Goal: Communication & Community: Answer question/provide support

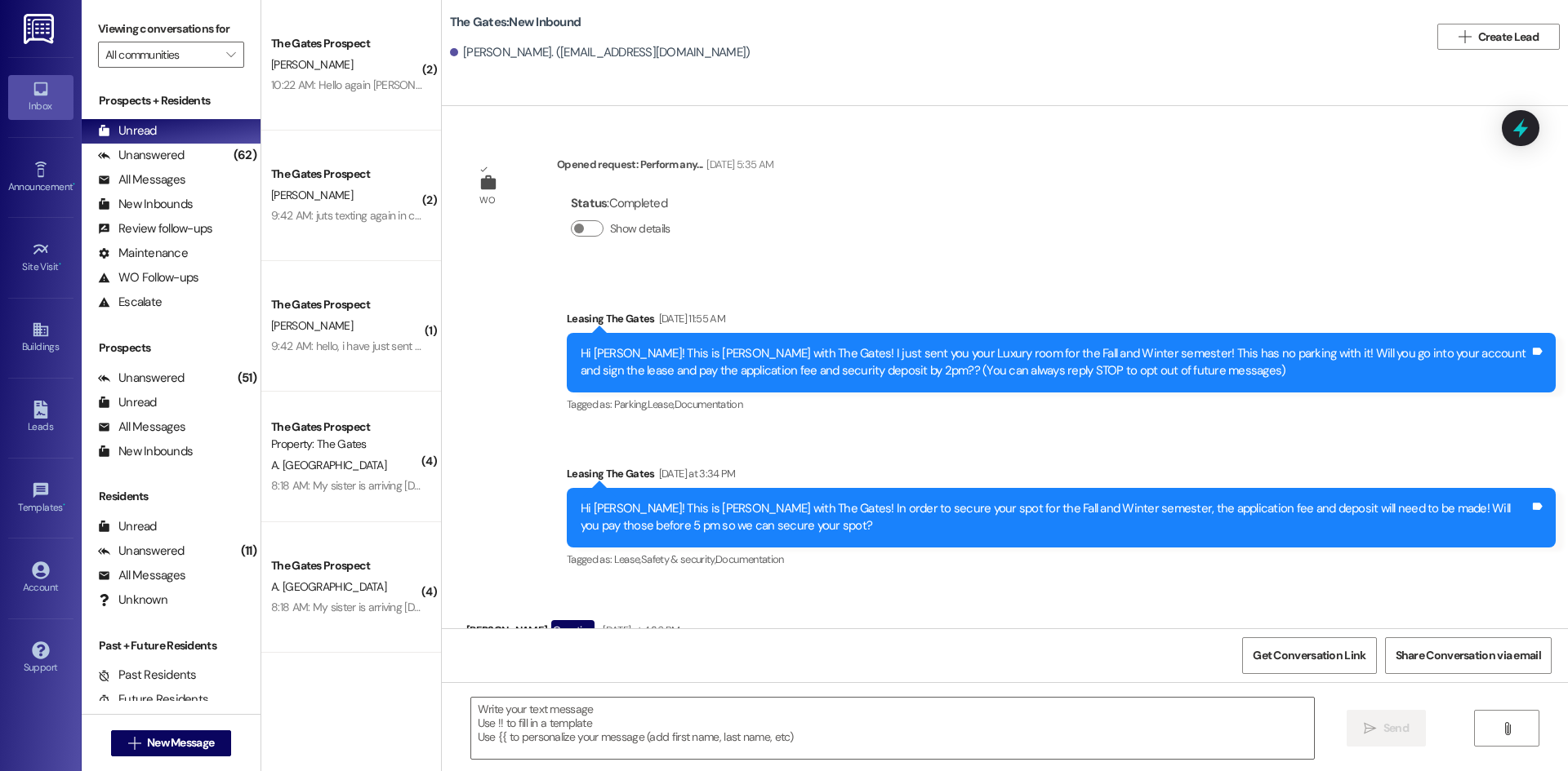
scroll to position [229, 0]
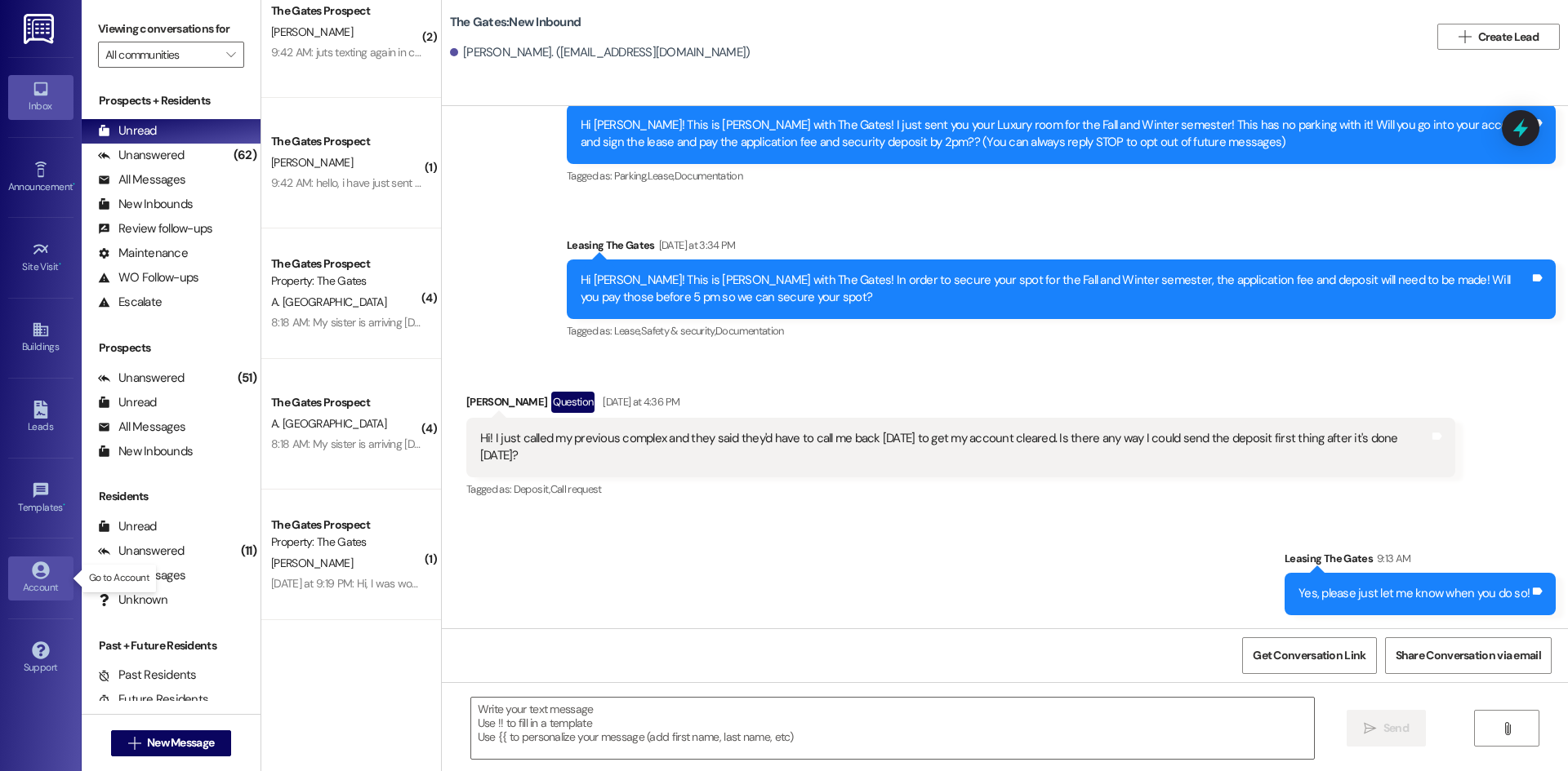
click at [40, 578] on icon at bounding box center [40, 570] width 17 height 17
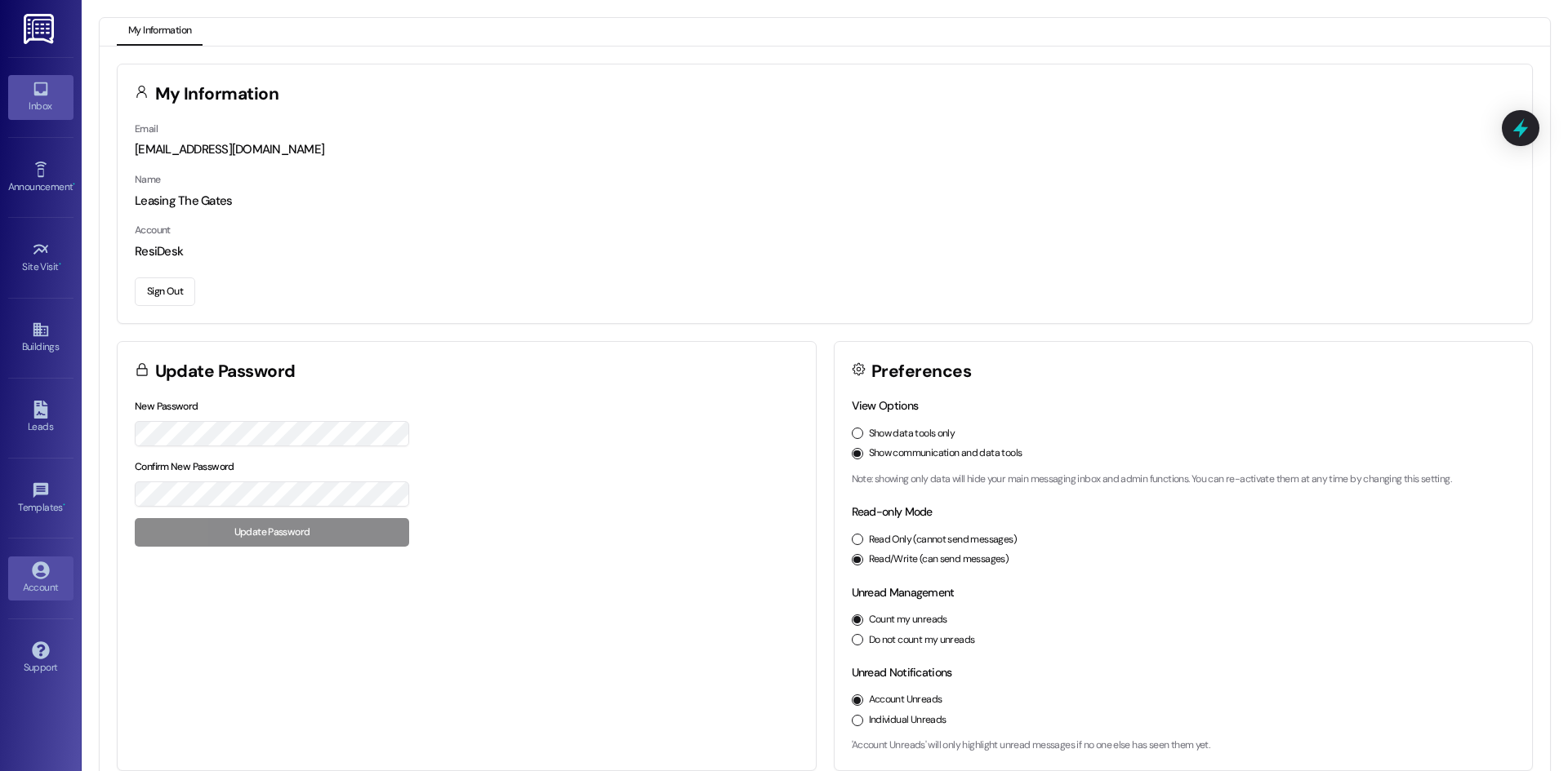
click at [35, 98] on div "Inbox" at bounding box center [41, 106] width 82 height 16
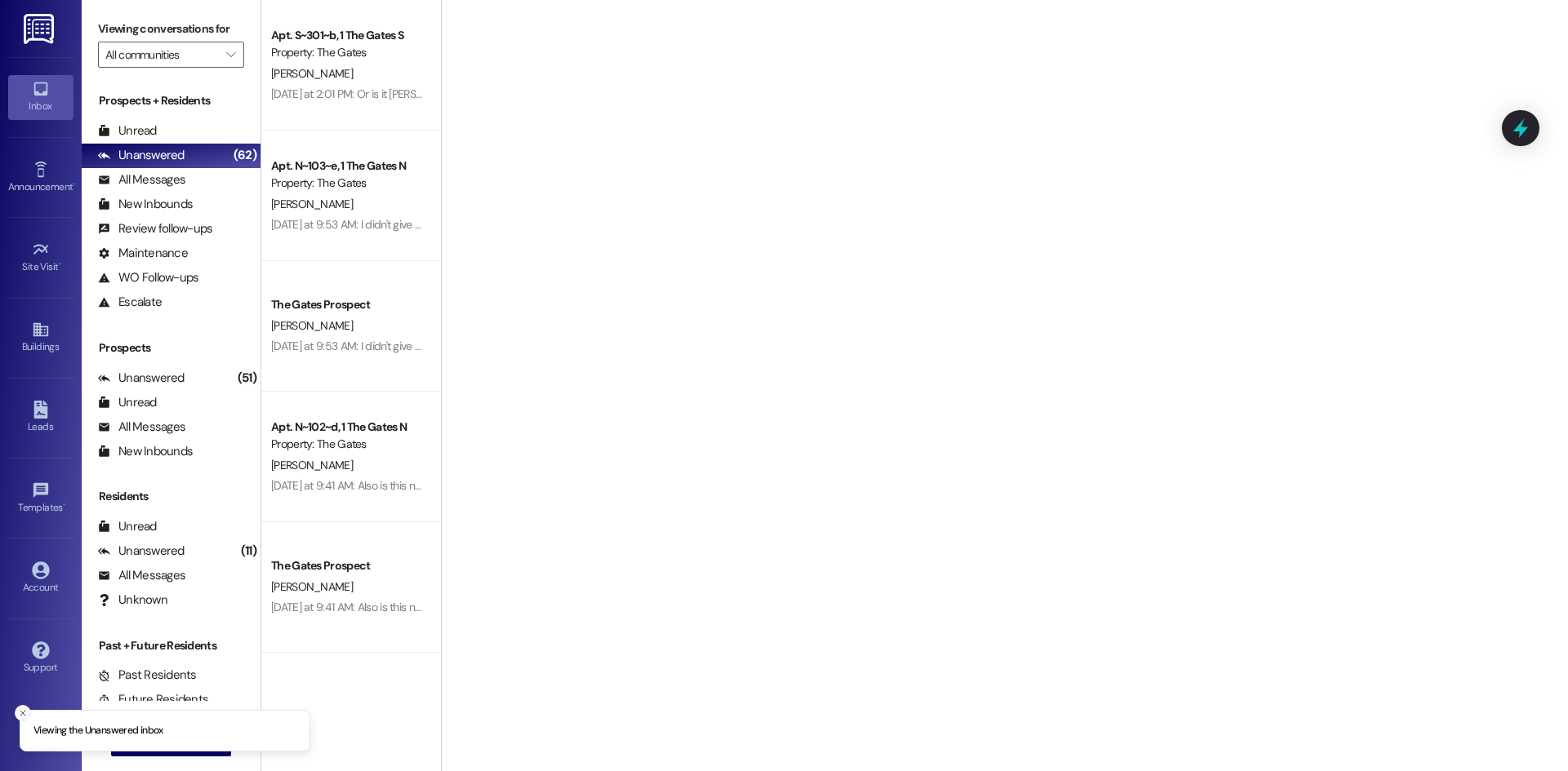
click at [25, 716] on icon "Close toast" at bounding box center [22, 713] width 9 height 9
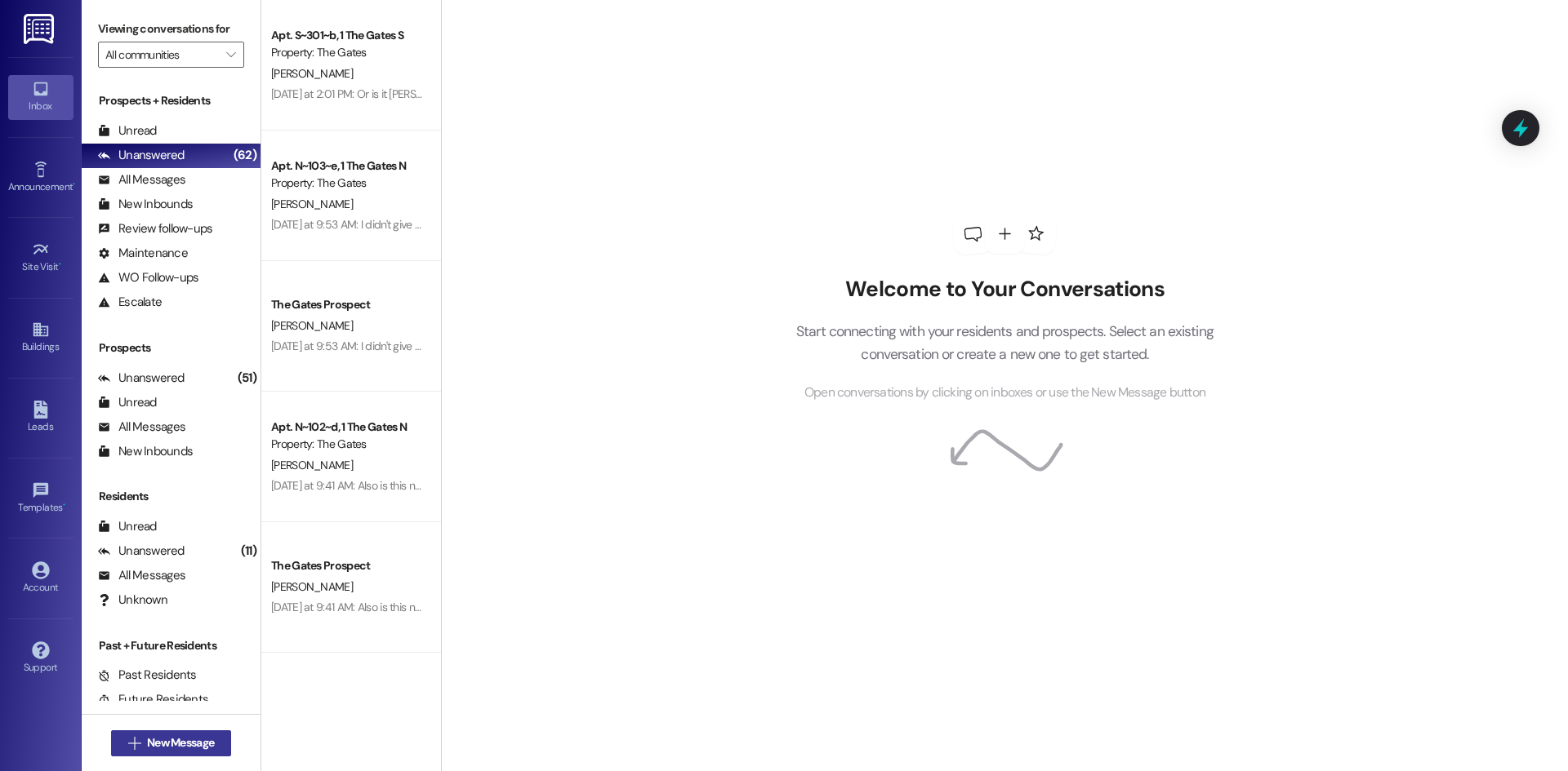
click at [162, 746] on span "New Message" at bounding box center [180, 743] width 67 height 17
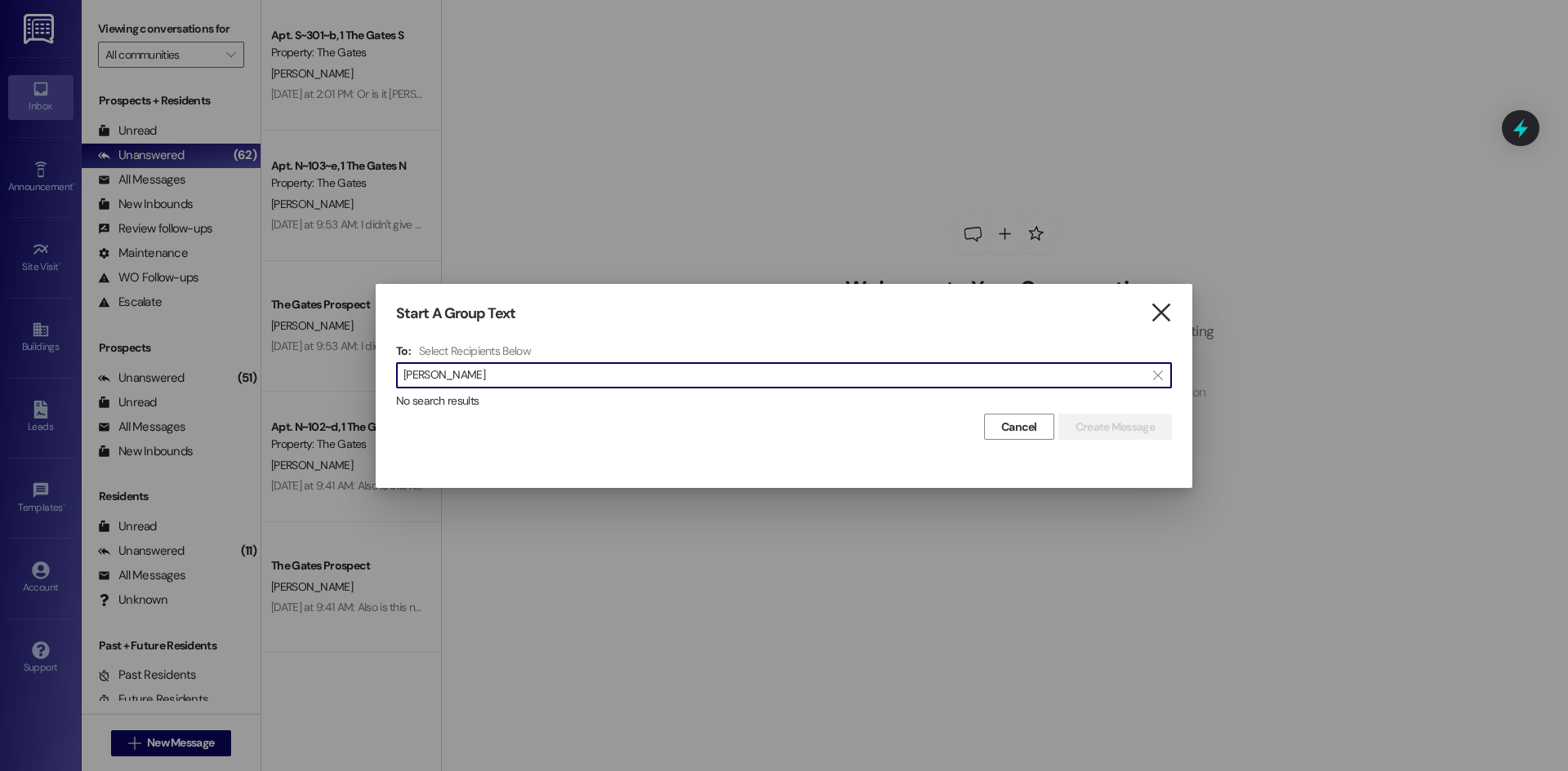
type input "[PERSON_NAME]"
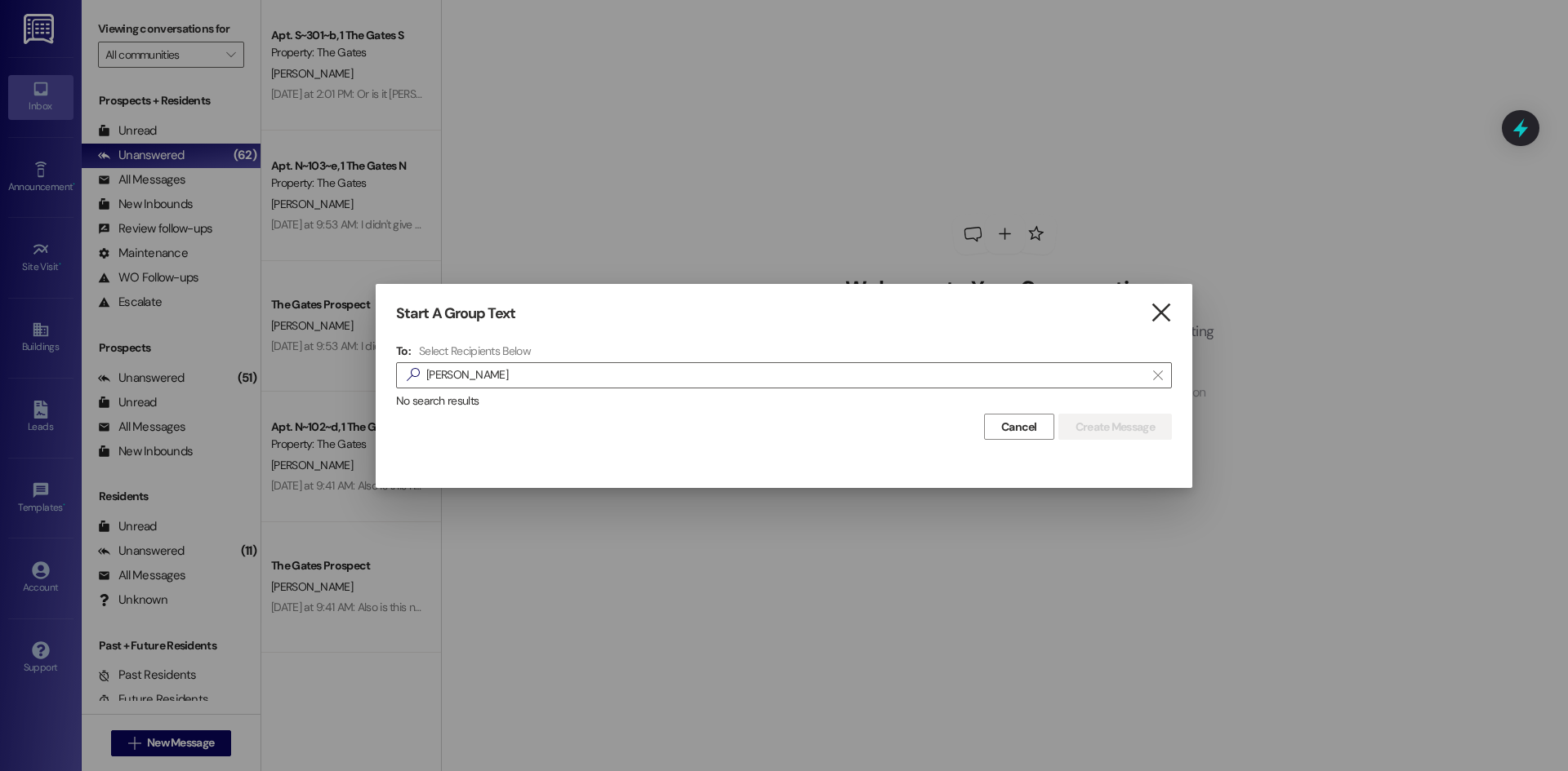
click at [1167, 307] on icon "" at bounding box center [1161, 313] width 22 height 17
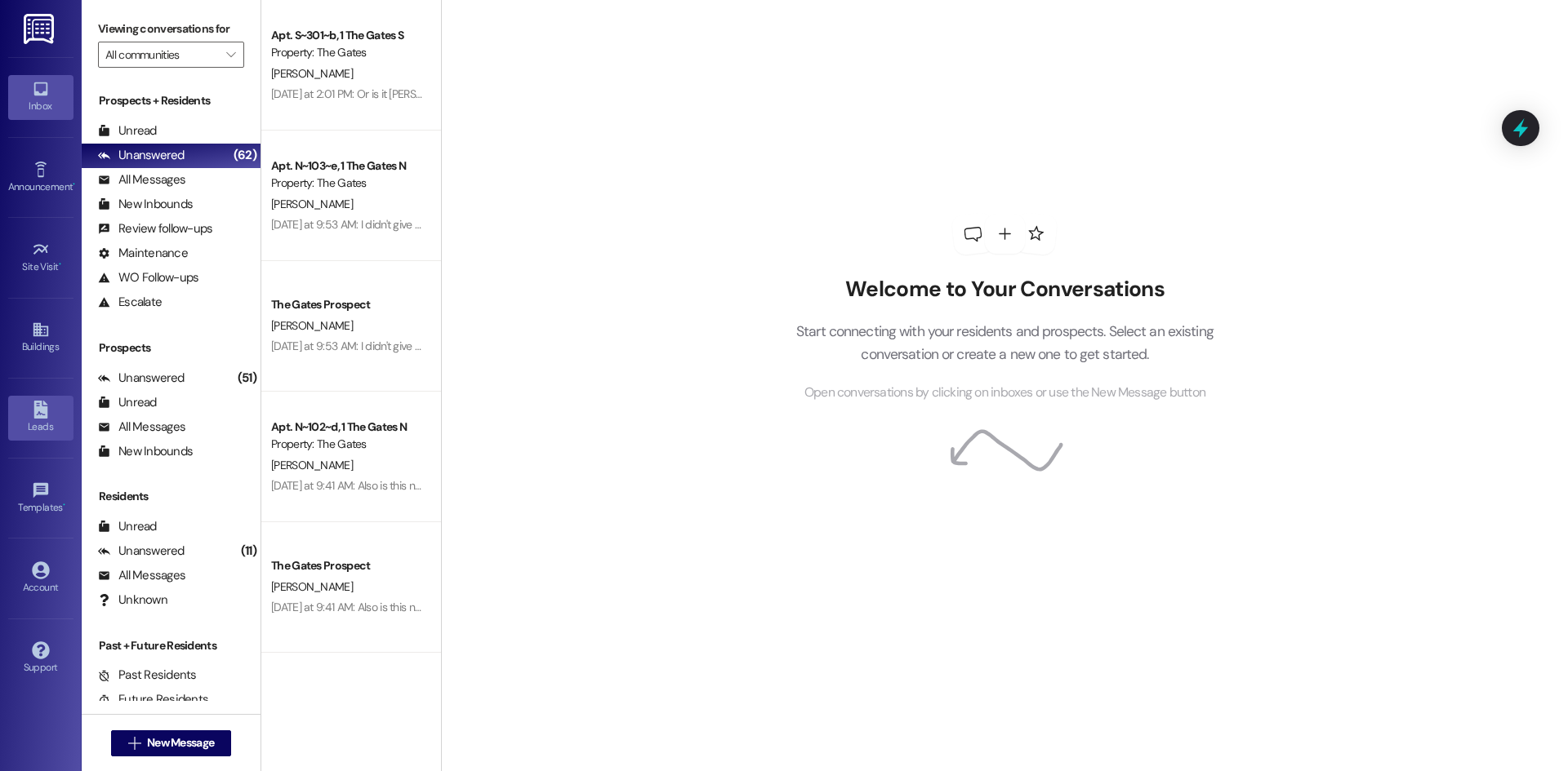
click at [44, 408] on icon at bounding box center [40, 409] width 14 height 18
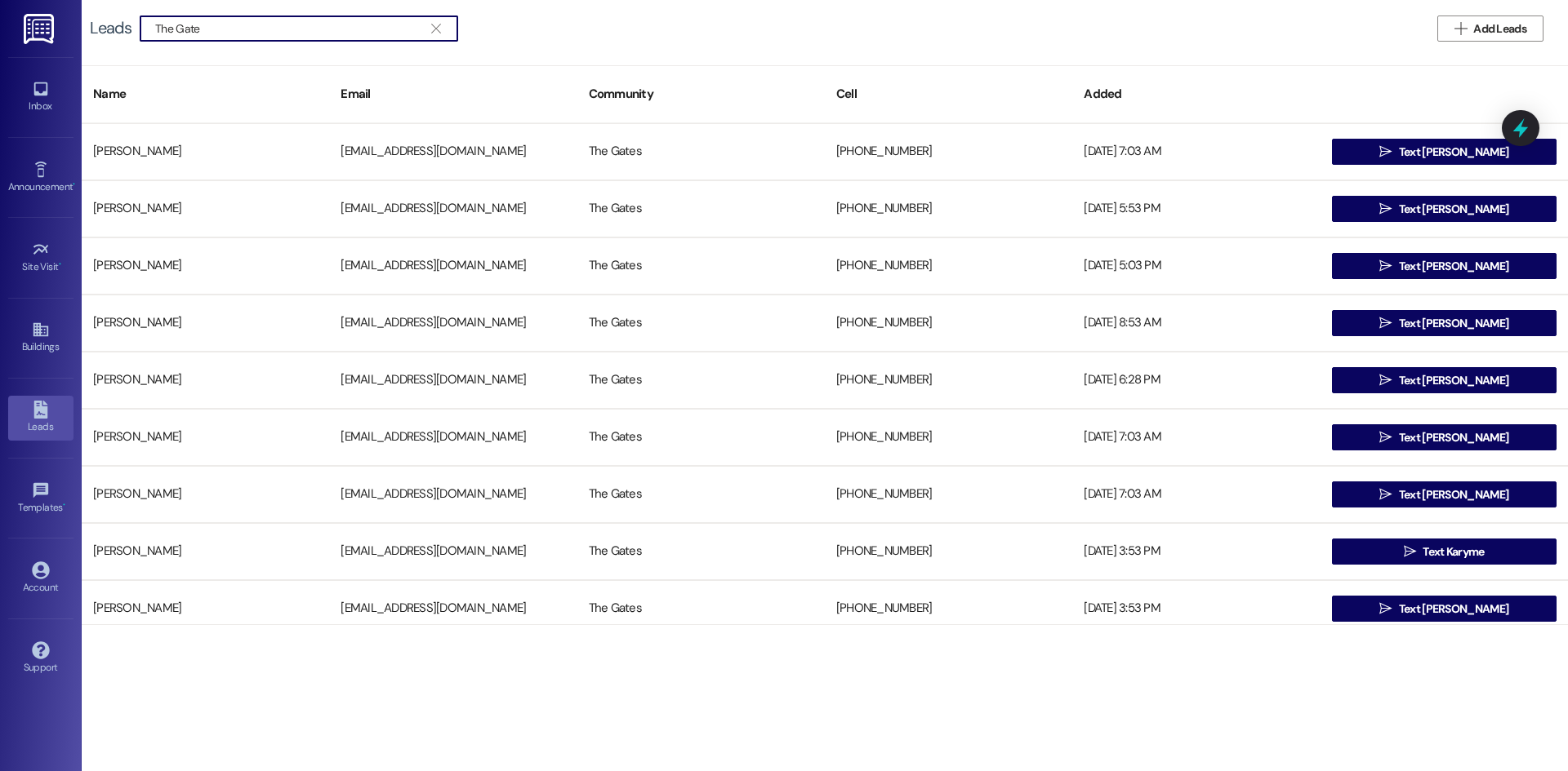
type input "The Gates"
drag, startPoint x: 238, startPoint y: 24, endPoint x: 9, endPoint y: -9, distance: 231.4
click at [9, 0] on html "Inbox Go to Inbox Announcement • Send A Text Announcement Site Visit • Go to Si…" at bounding box center [784, 386] width 1568 height 771
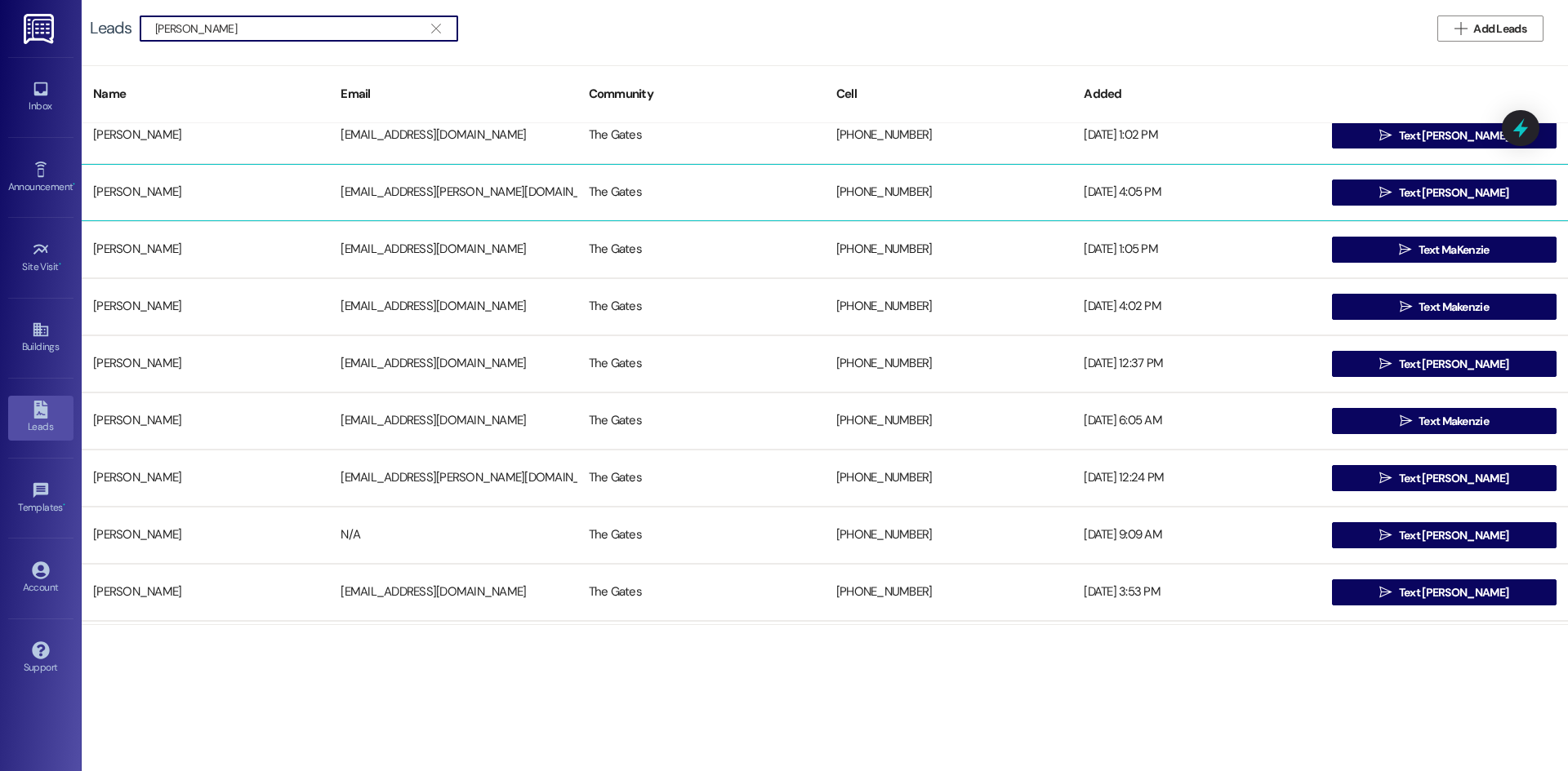
scroll to position [327, 0]
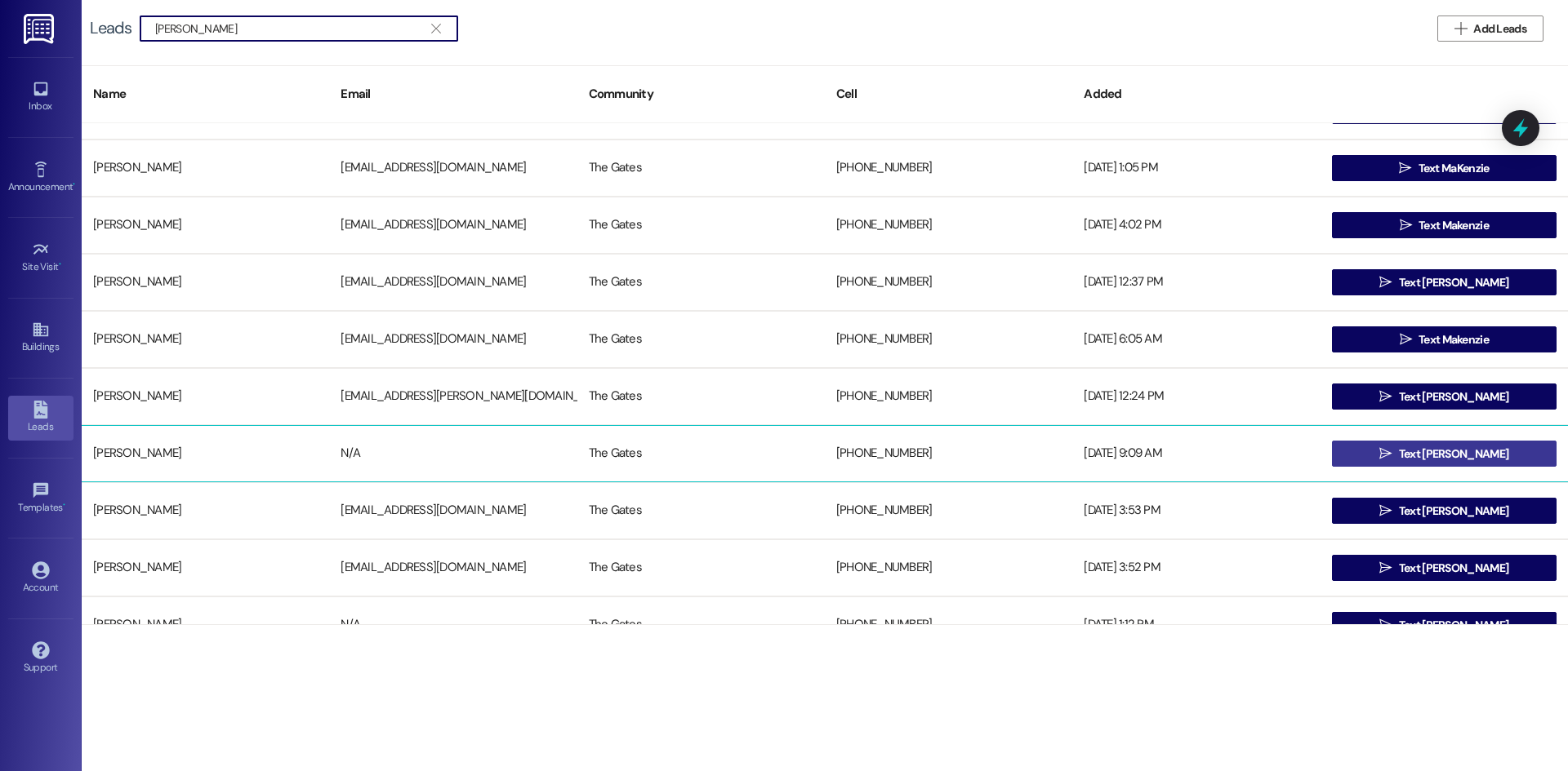
type input "[PERSON_NAME]"
click at [1408, 448] on span "Text [PERSON_NAME]" at bounding box center [1453, 455] width 109 height 17
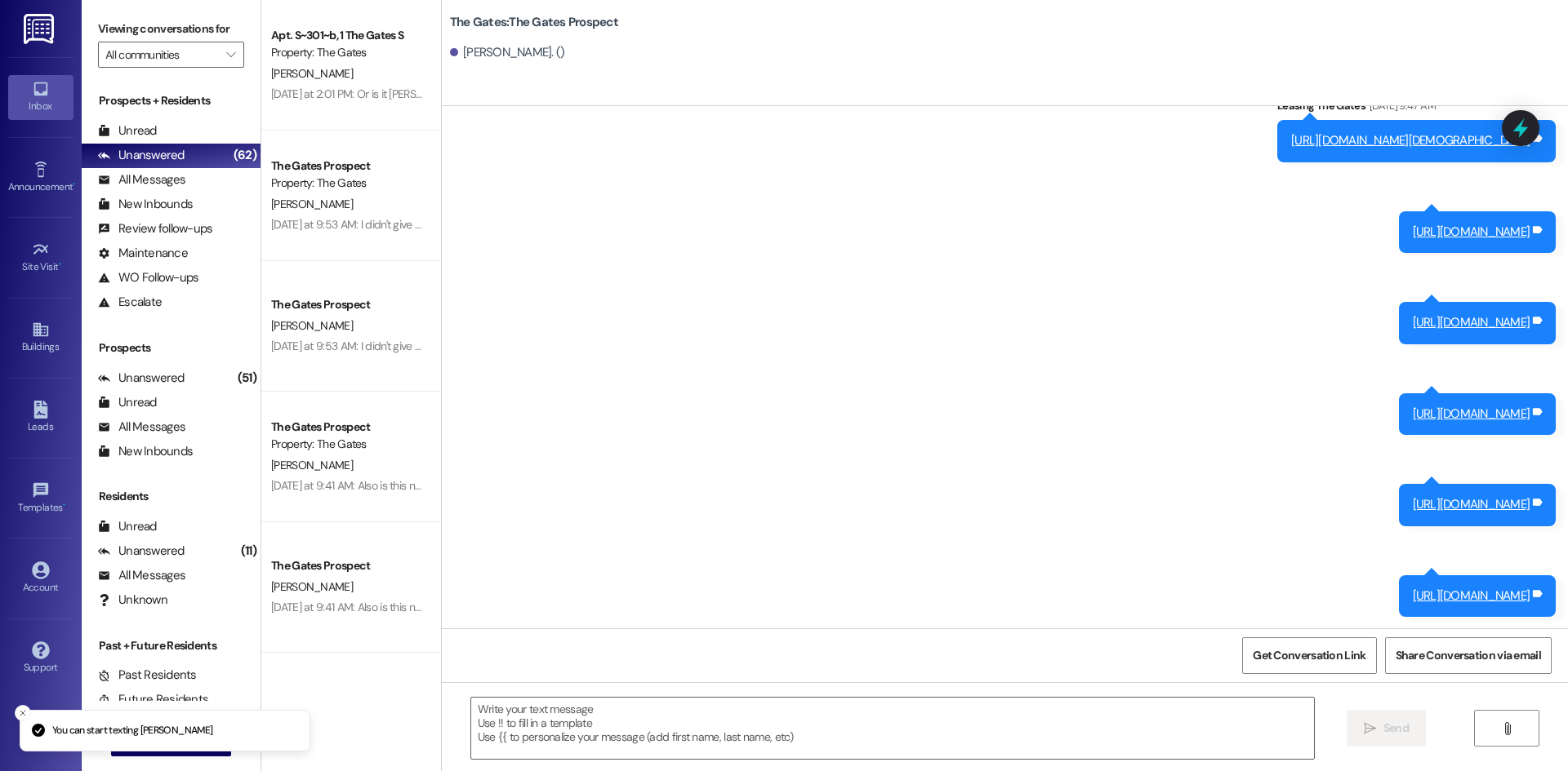
scroll to position [16282, 0]
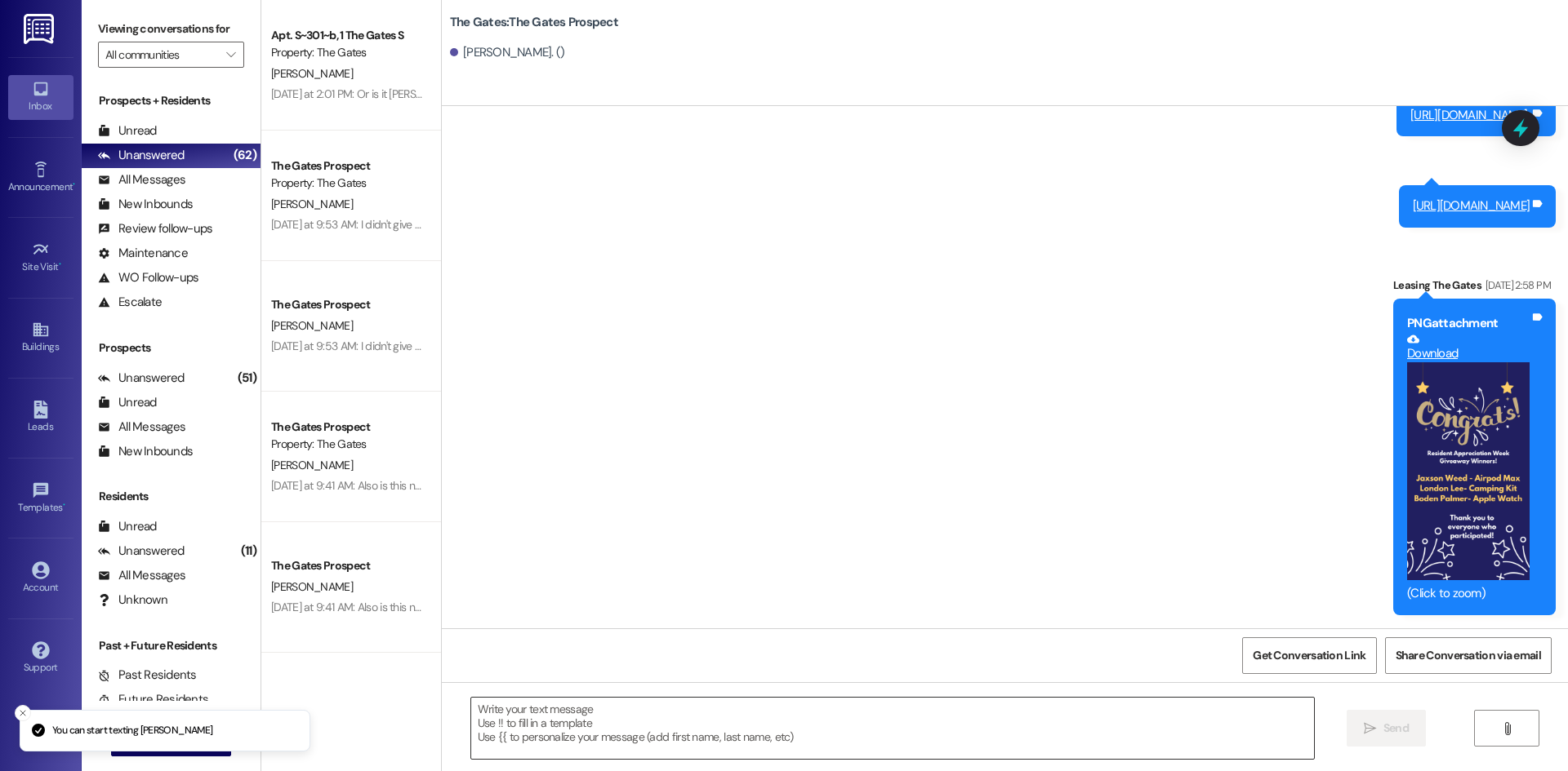
click at [495, 719] on textarea at bounding box center [892, 728] width 843 height 61
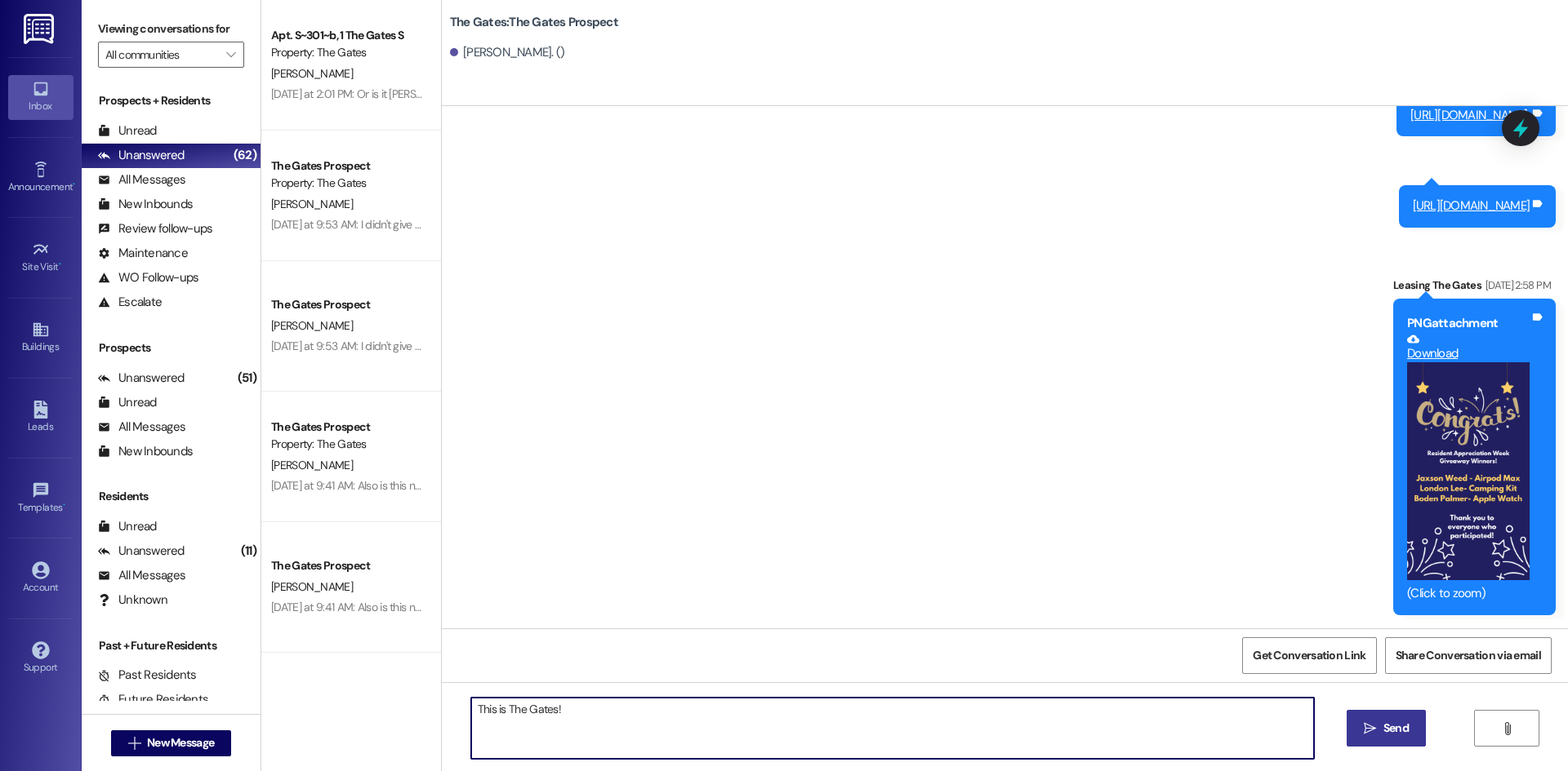
type textarea "This is The Gates!"
click at [1382, 746] on button " Send" at bounding box center [1385, 728] width 79 height 37
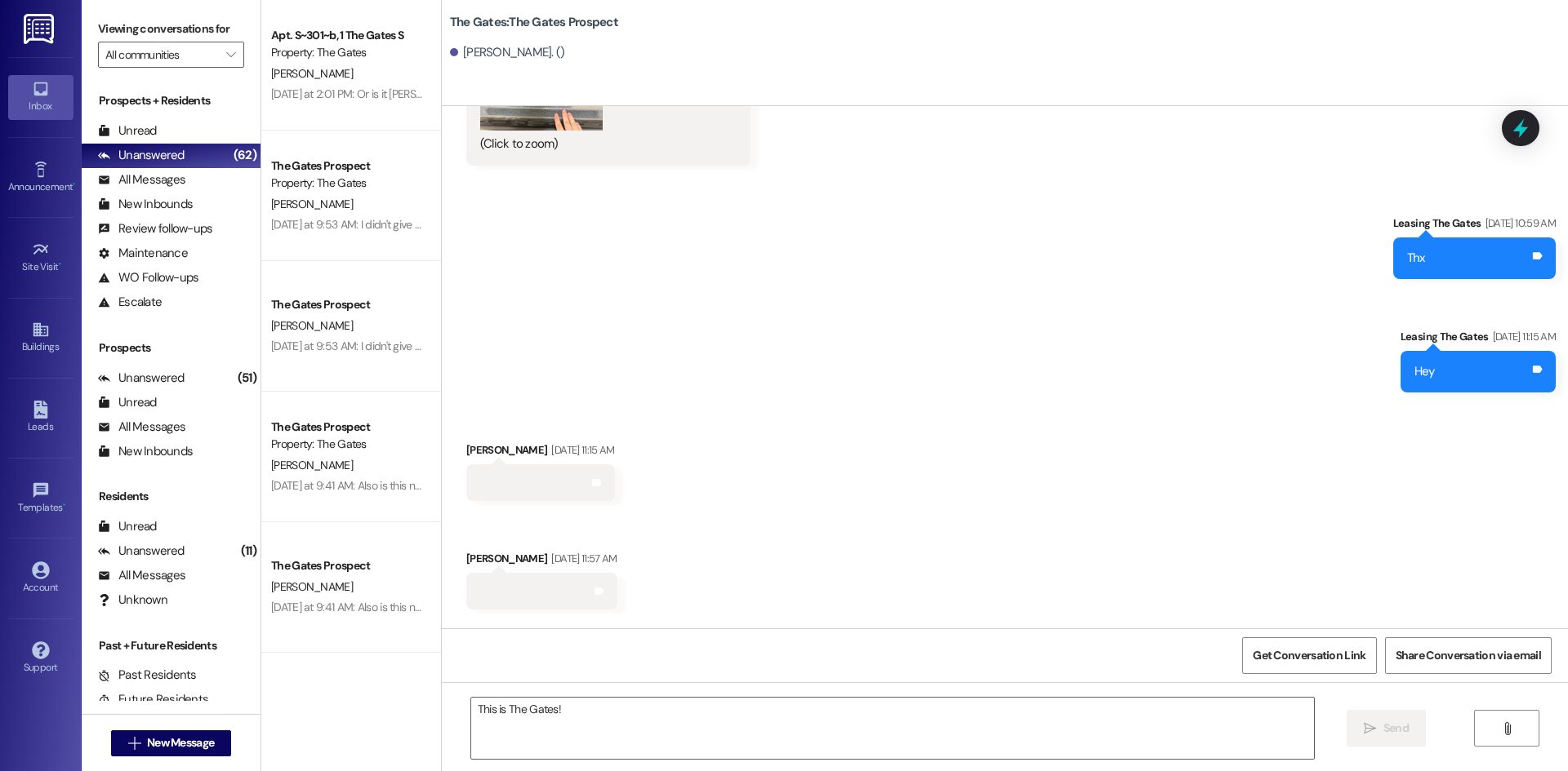
scroll to position [13064, 0]
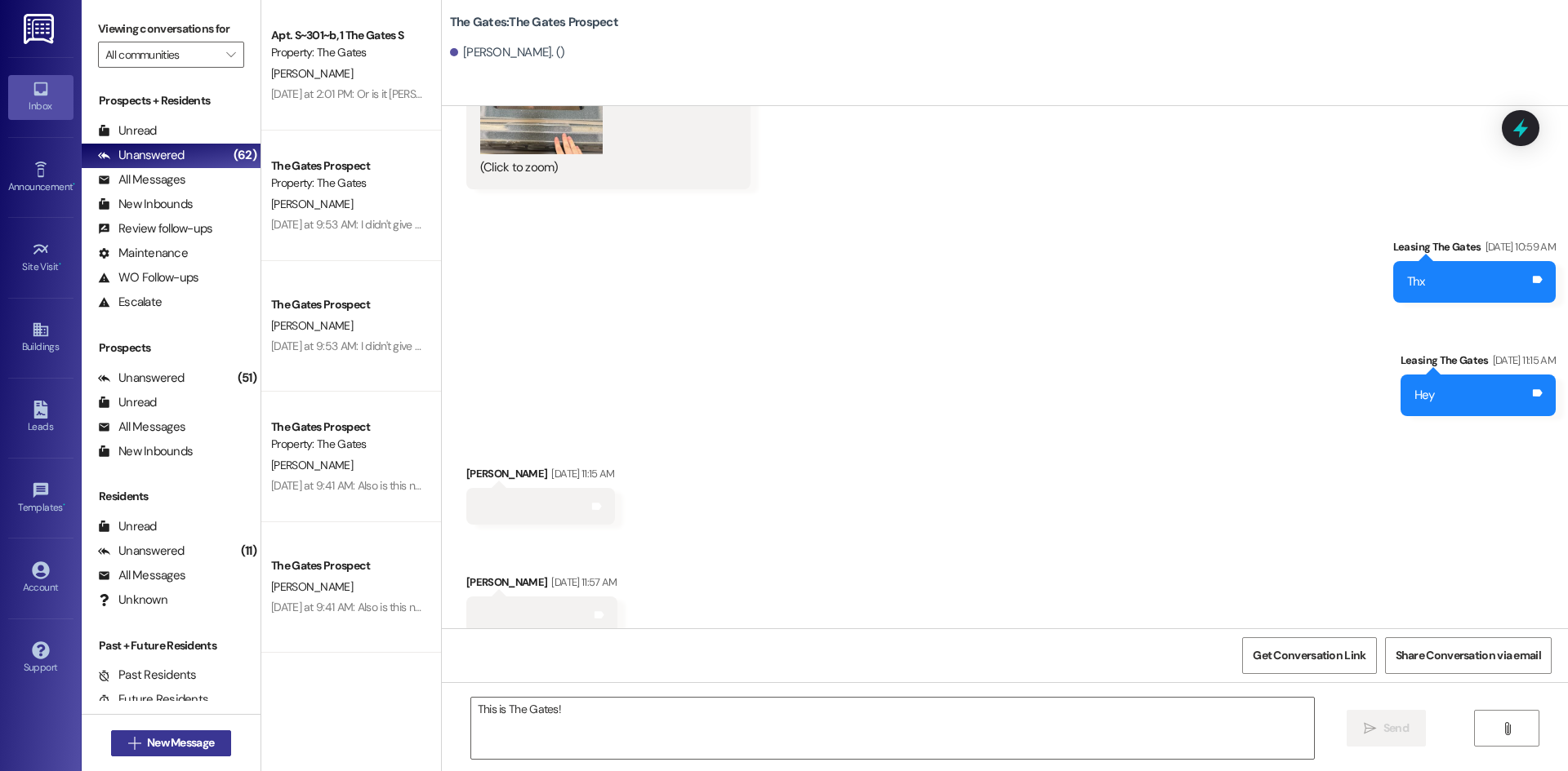
click at [129, 739] on icon "" at bounding box center [134, 743] width 12 height 13
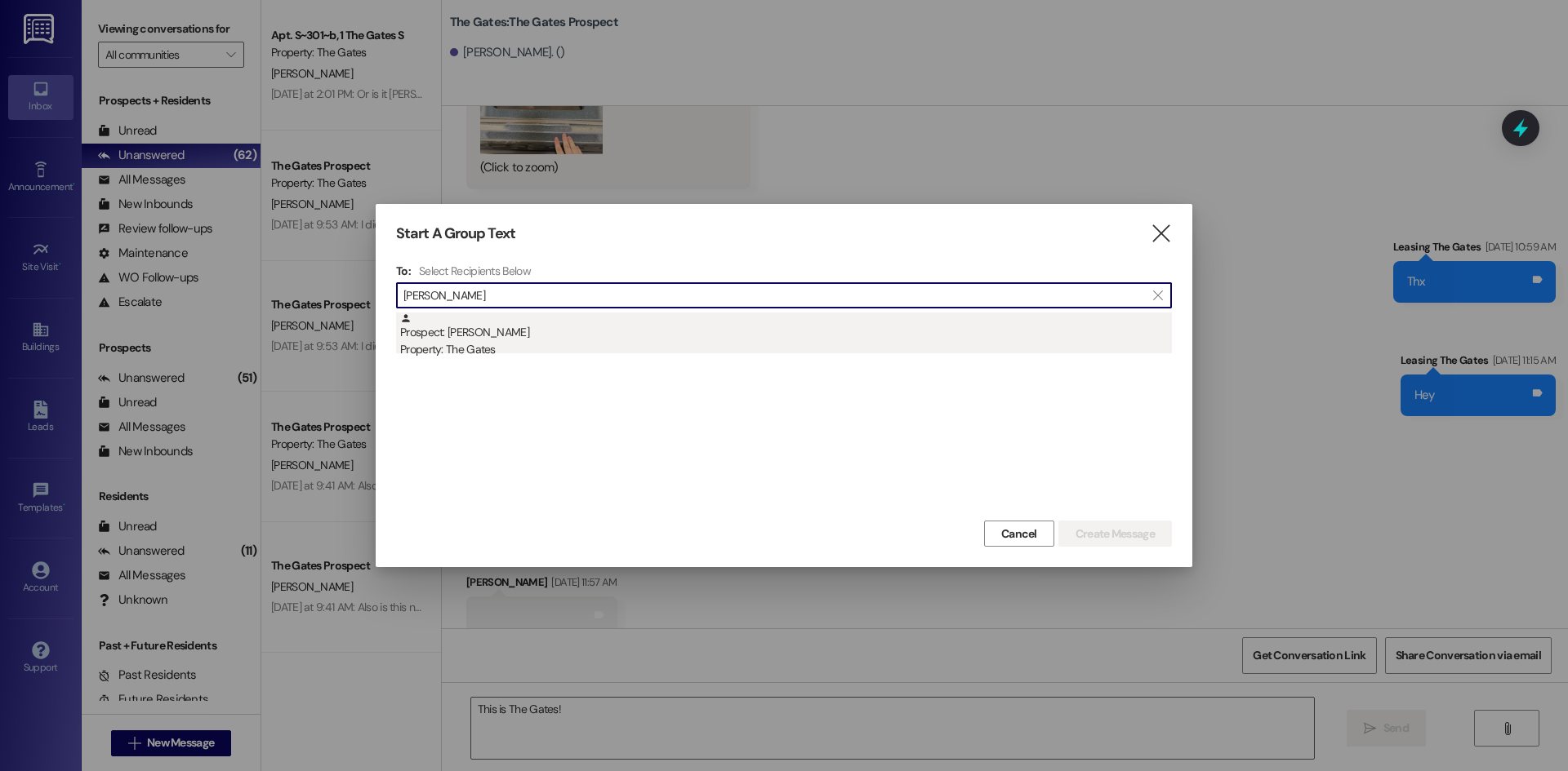
type input "[PERSON_NAME]"
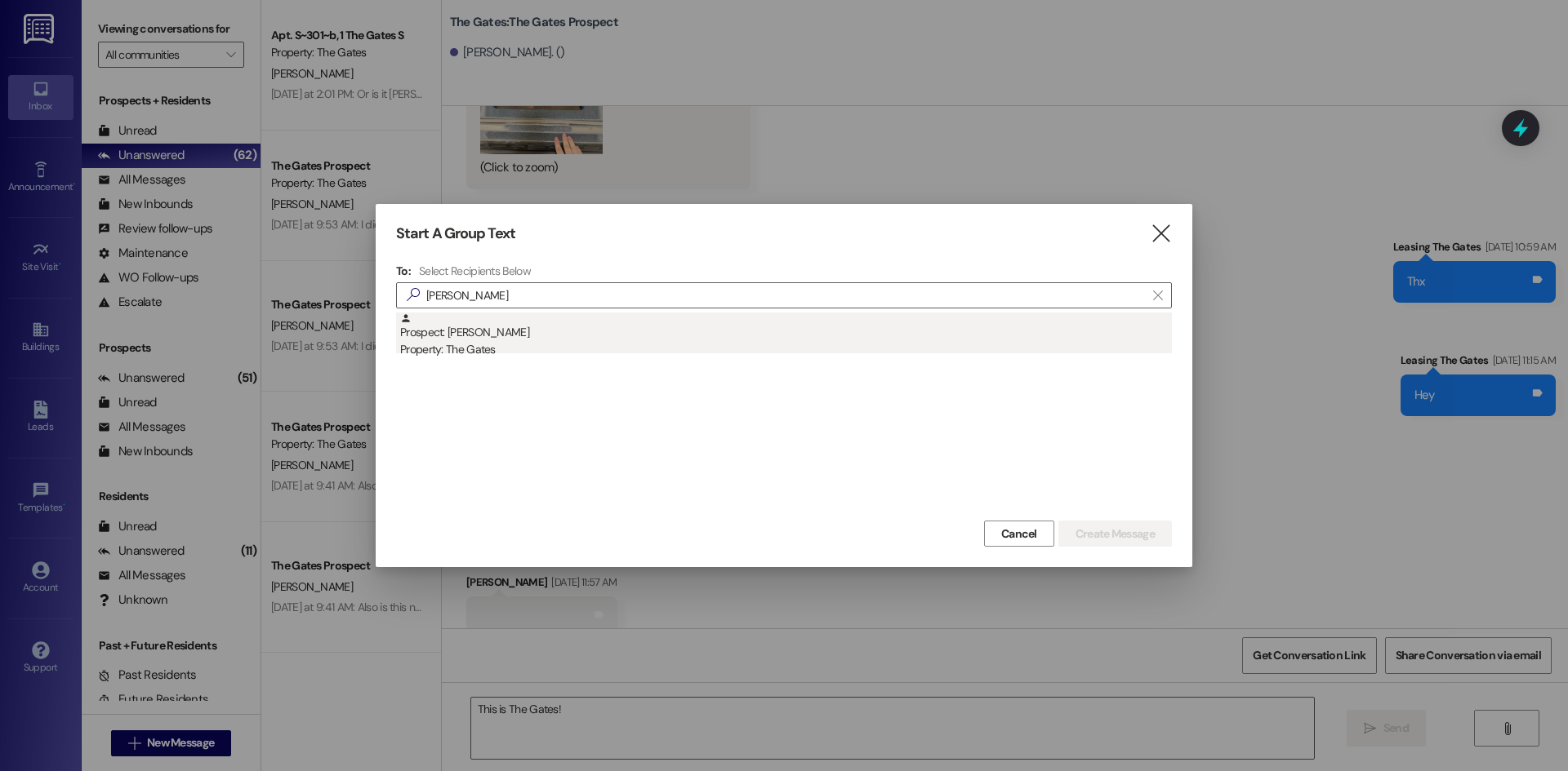
click at [456, 337] on div "Prospect: [PERSON_NAME] Property: The Gates" at bounding box center [786, 336] width 771 height 47
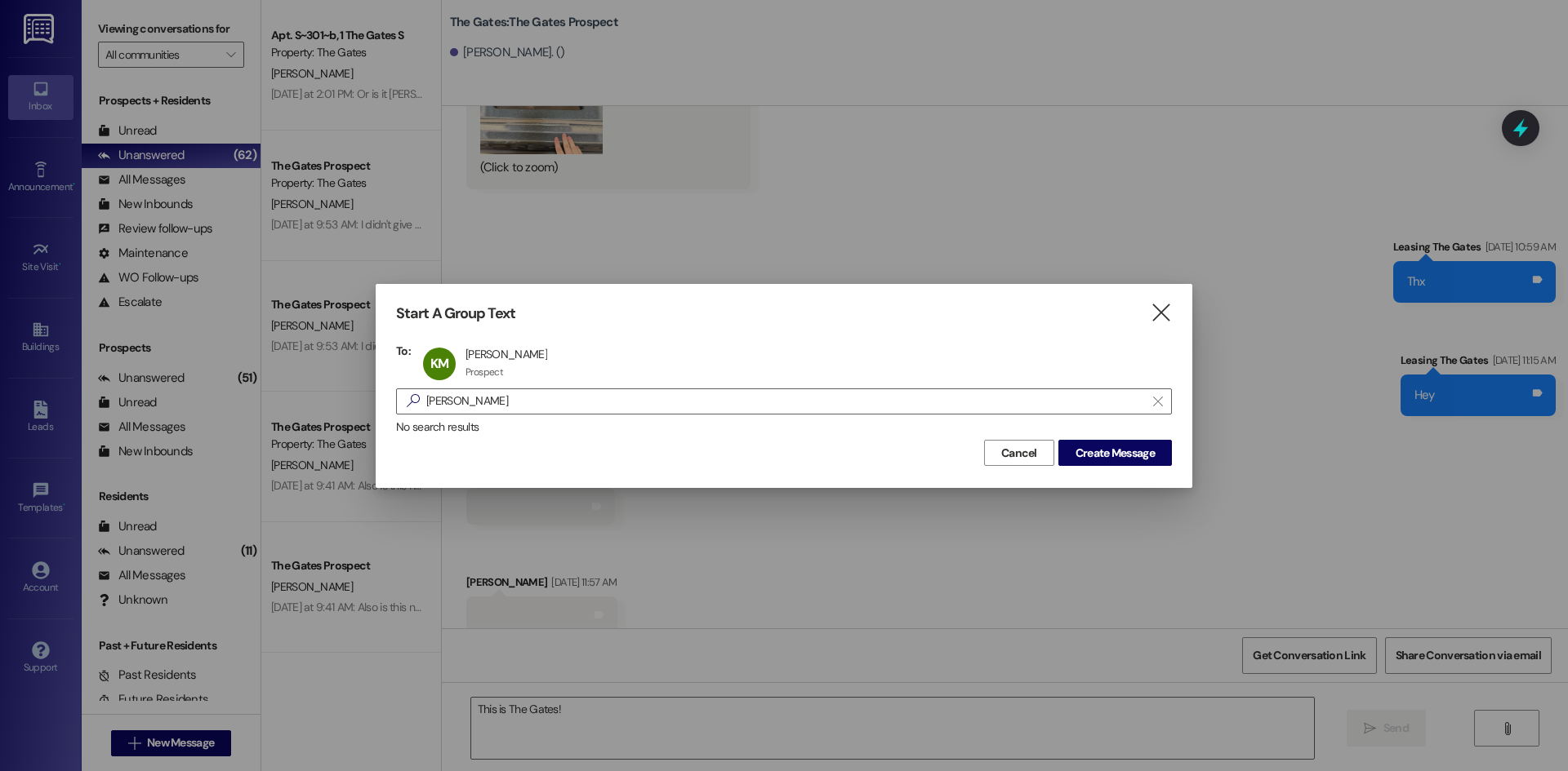
click at [1112, 467] on div "Start A Group Text  To: KM [PERSON_NAME] [PERSON_NAME] Prospect Prospect click…" at bounding box center [783, 386] width 816 height 203
click at [1115, 448] on span "Create Message" at bounding box center [1114, 454] width 79 height 17
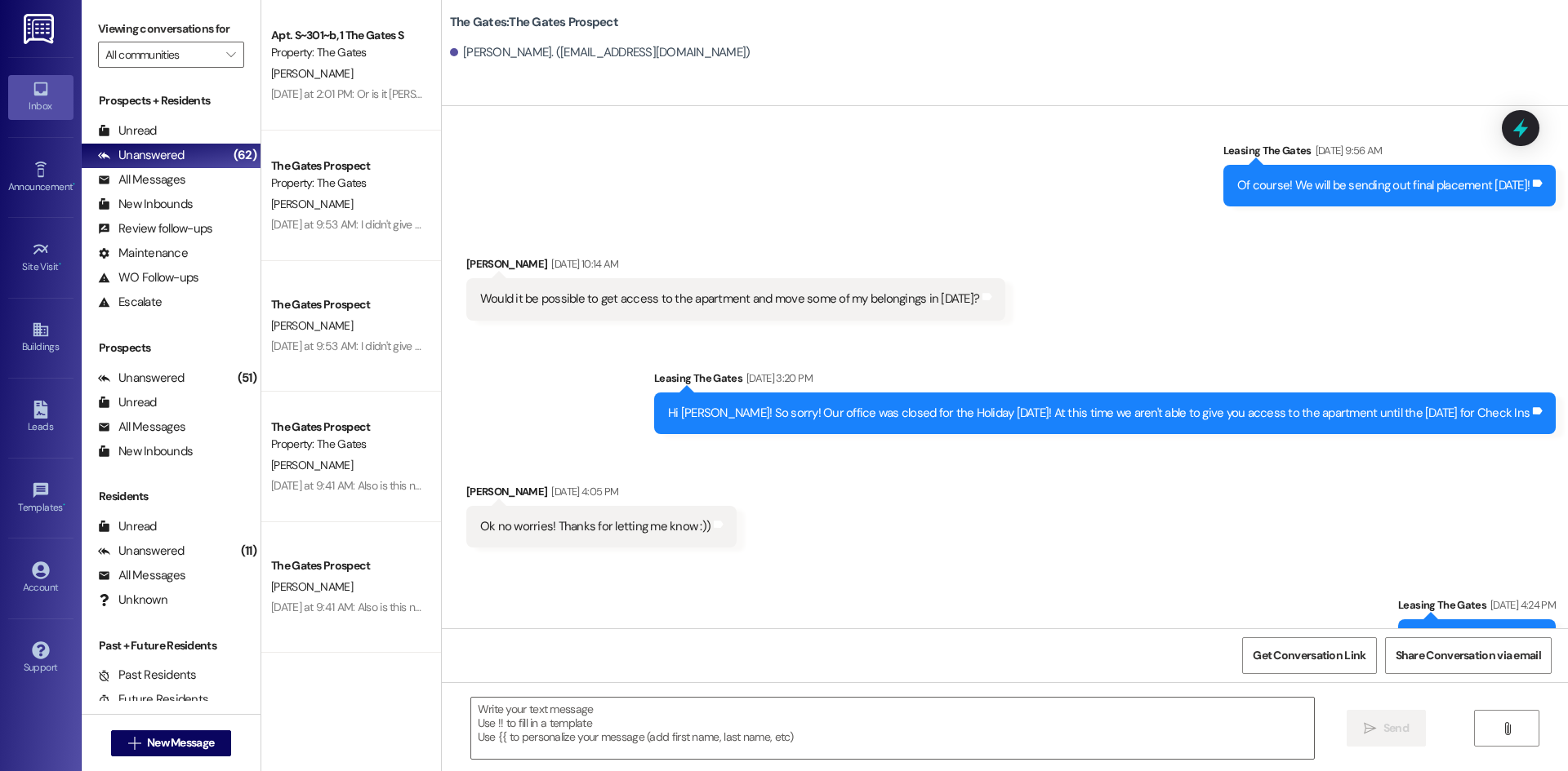
scroll to position [1964, 0]
